Goal: Transaction & Acquisition: Download file/media

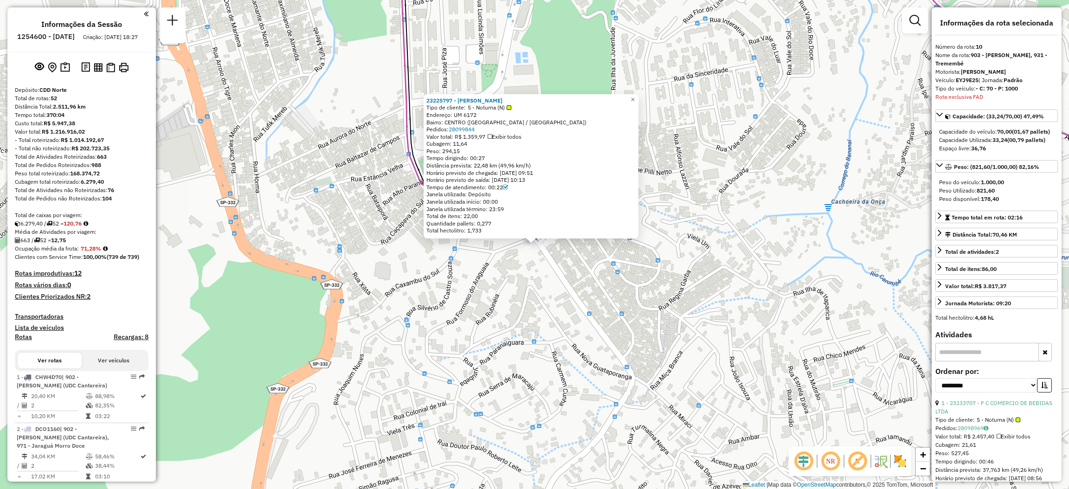
select select "**********"
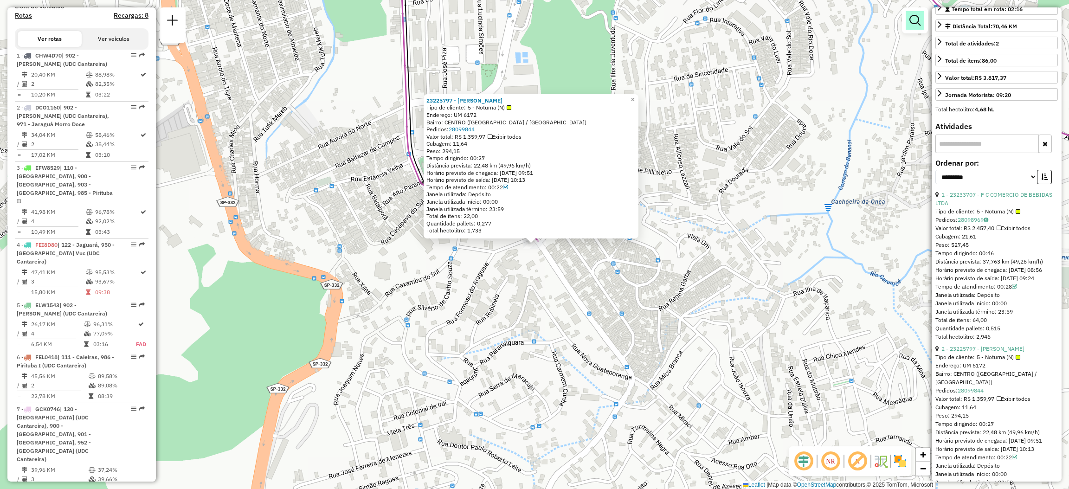
scroll to position [702, 0]
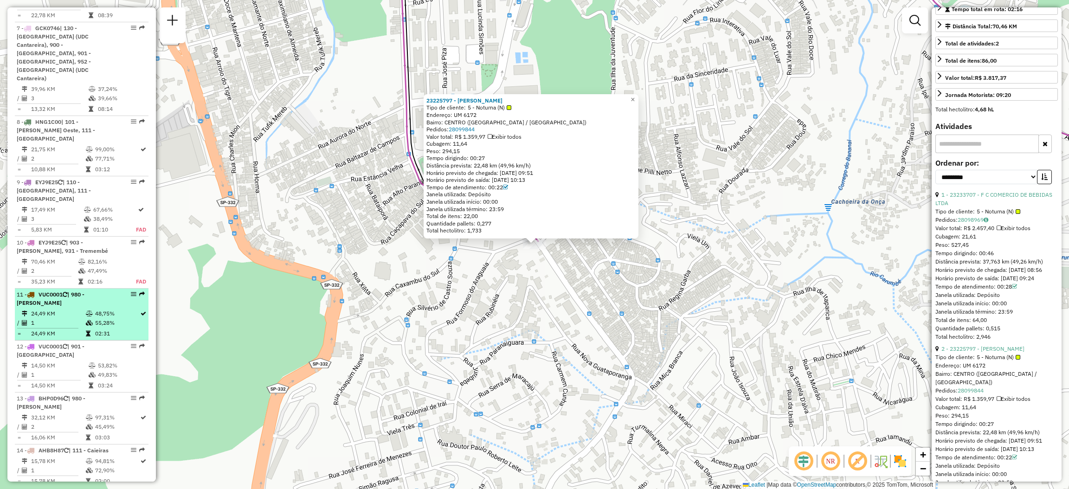
click at [143, 290] on div "11 - VUC0001 | 980 - Aleixos" at bounding box center [82, 298] width 130 height 17
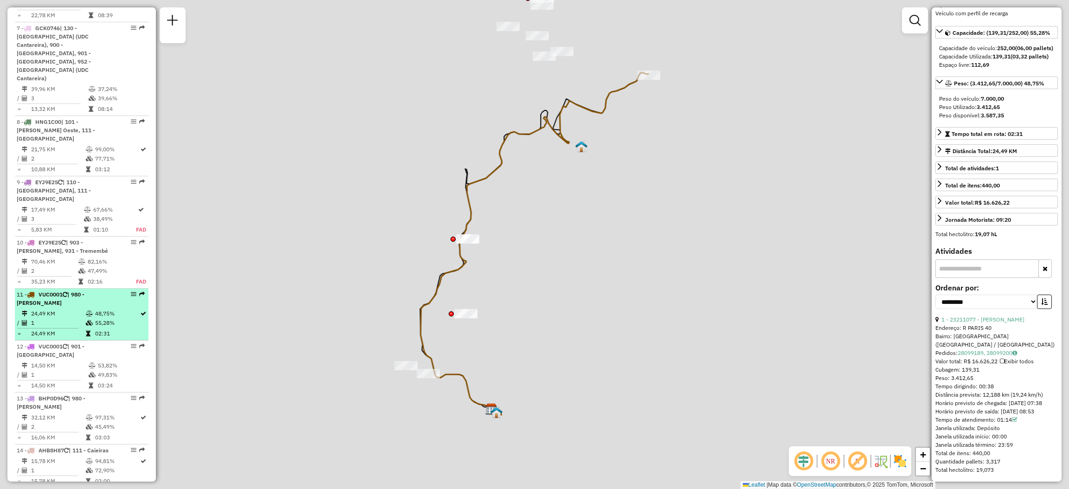
scroll to position [101, 0]
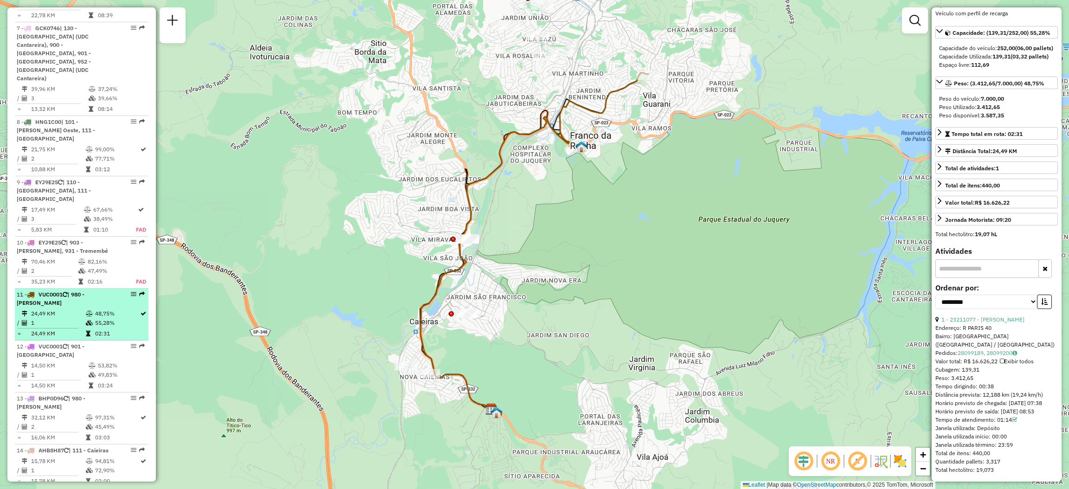
click at [141, 291] on em at bounding box center [142, 294] width 6 height 6
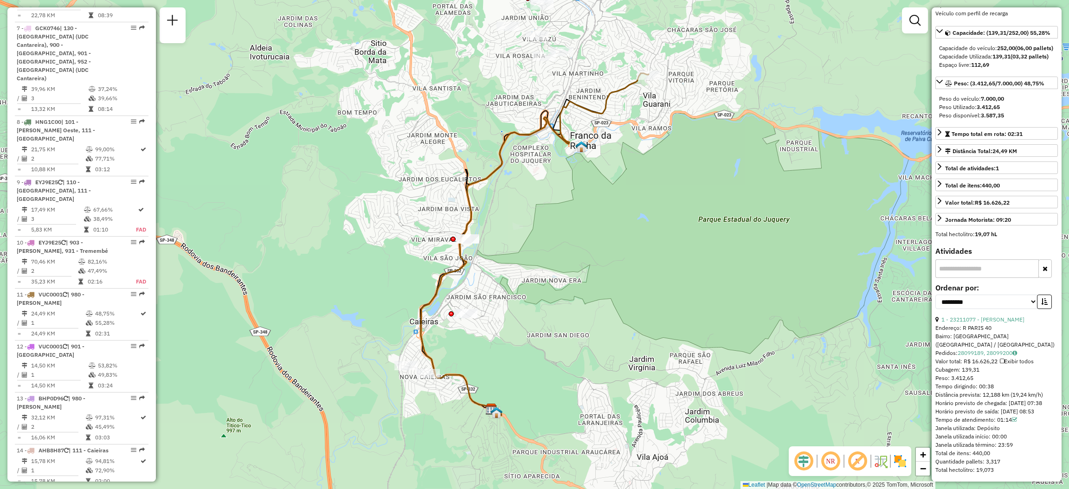
click at [566, 174] on div "Janela de atendimento Grade de atendimento Capacidade Transportadoras Veículos …" at bounding box center [534, 244] width 1069 height 489
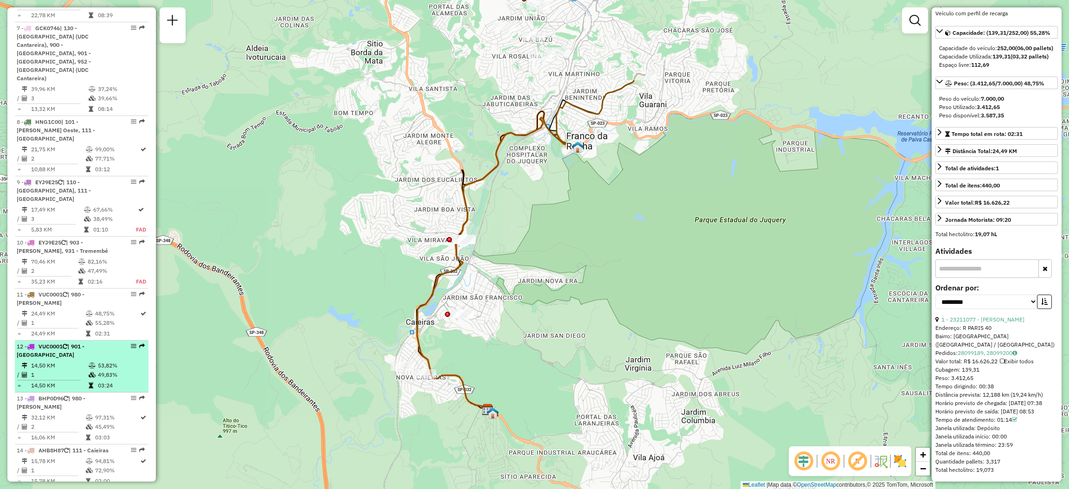
click at [140, 343] on em at bounding box center [142, 346] width 6 height 6
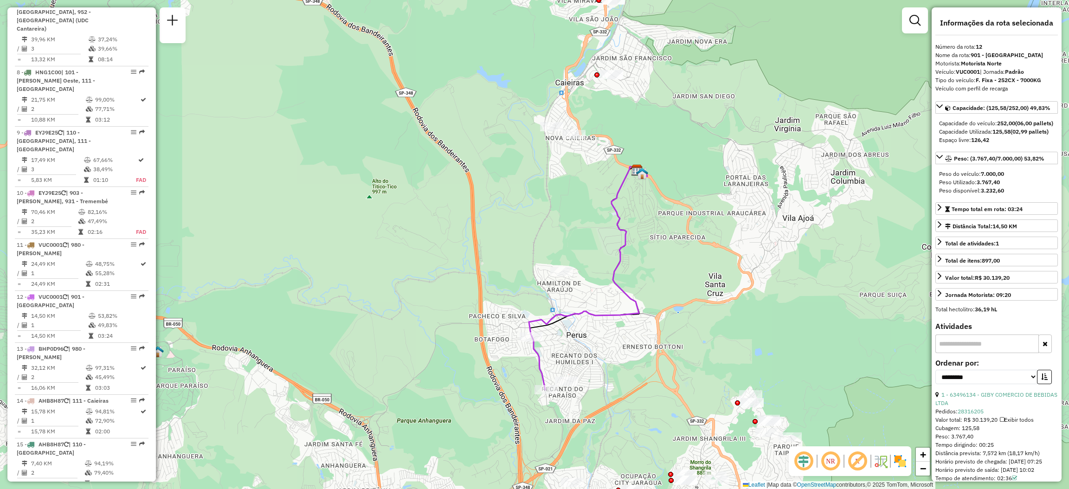
scroll to position [3056, 0]
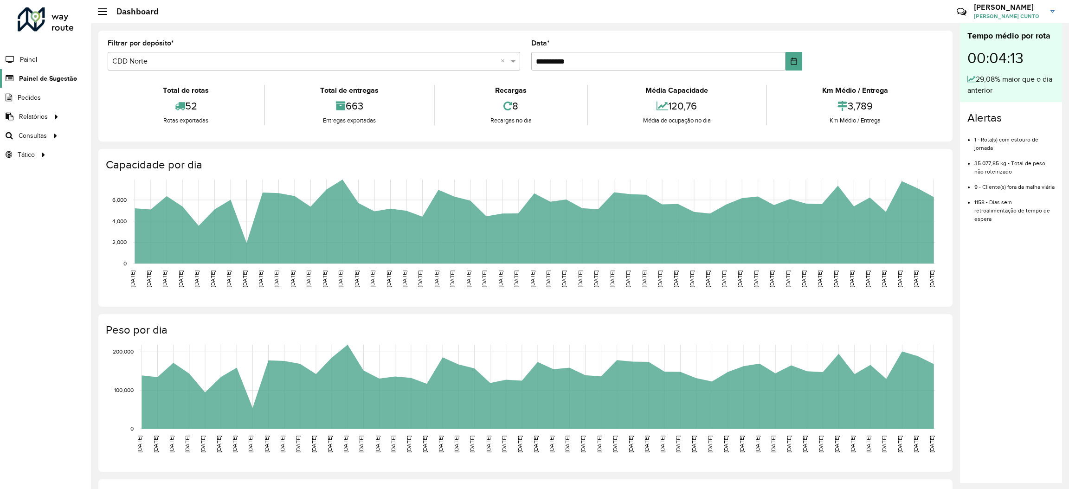
click at [68, 79] on span "Painel de Sugestão" at bounding box center [48, 79] width 58 height 10
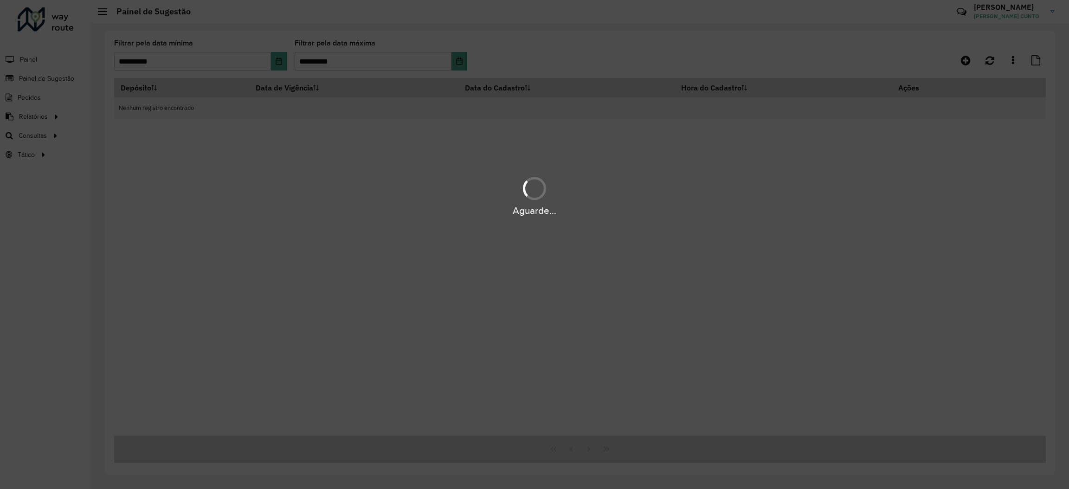
click at [52, 119] on div "Aguarde..." at bounding box center [534, 244] width 1069 height 489
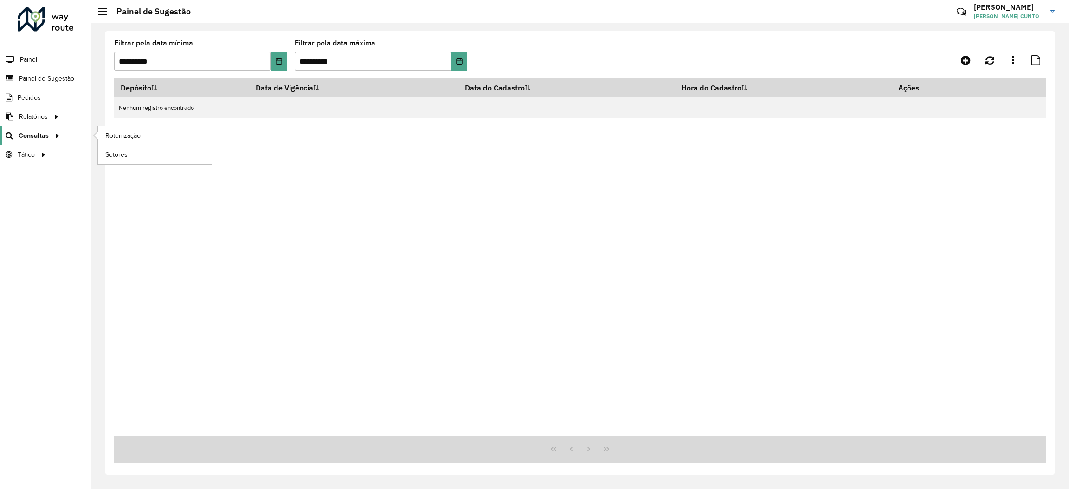
click at [41, 130] on link "Consultas" at bounding box center [31, 135] width 63 height 19
click at [110, 122] on link "Clientes" at bounding box center [155, 116] width 115 height 19
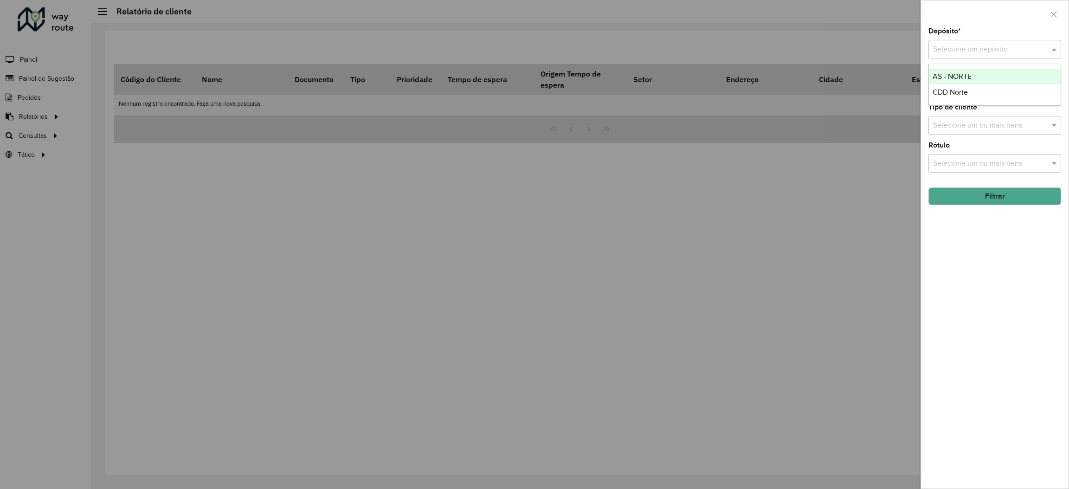
click at [967, 55] on input "text" at bounding box center [985, 49] width 105 height 11
click at [967, 85] on div "CDD Norte" at bounding box center [995, 92] width 132 height 16
click at [992, 191] on button "Filtrar" at bounding box center [994, 196] width 133 height 18
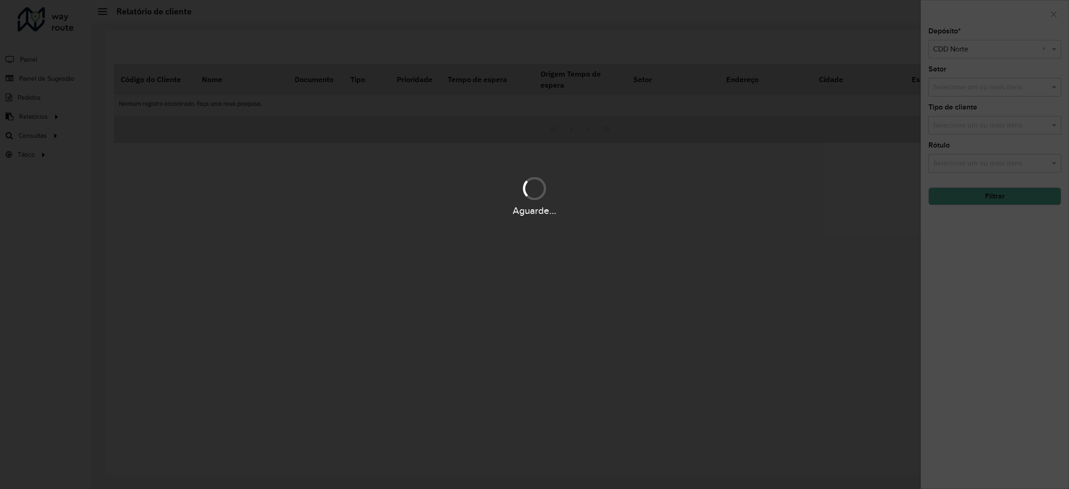
click at [992, 191] on div "Aguarde..." at bounding box center [534, 195] width 1069 height 44
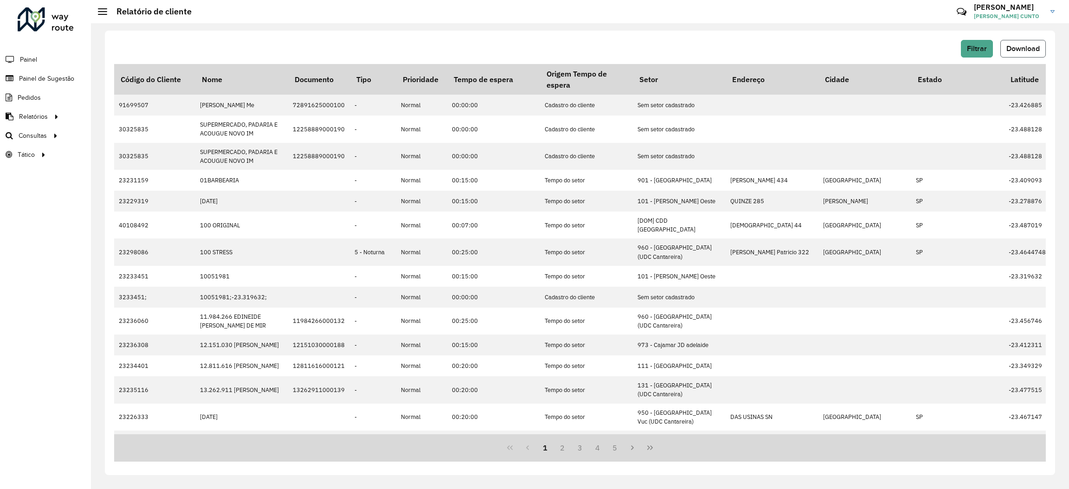
click at [1032, 49] on span "Download" at bounding box center [1022, 49] width 33 height 8
click at [801, 26] on div "Filtrar Download Código do Cliente Nome Documento Tipo Prioridade Tempo de espe…" at bounding box center [580, 256] width 978 height 466
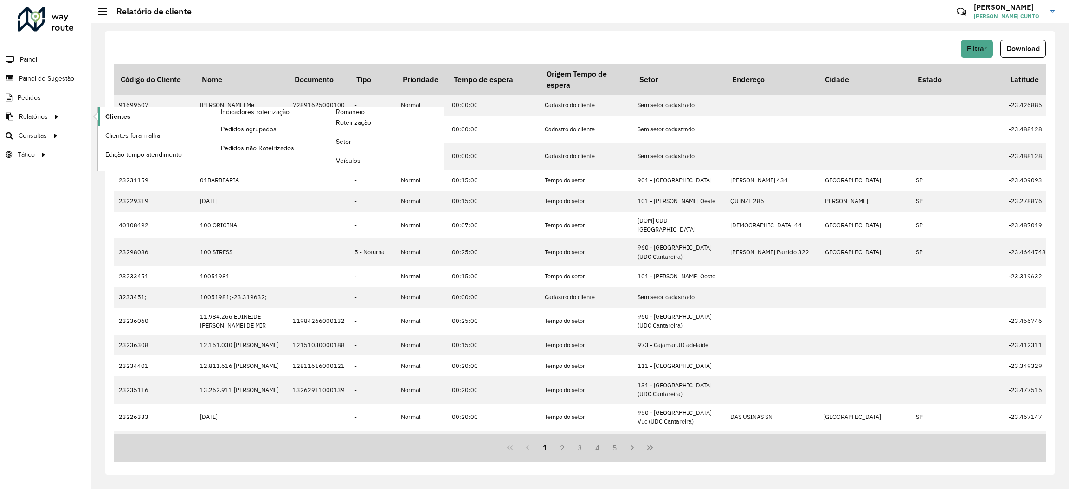
click at [132, 116] on link "Clientes" at bounding box center [155, 116] width 115 height 19
click at [171, 114] on link "Clientes" at bounding box center [155, 116] width 115 height 19
click at [97, 118] on li "Clientes" at bounding box center [155, 116] width 116 height 19
click at [112, 116] on span "Clientes" at bounding box center [117, 117] width 25 height 10
